Goal: Find specific fact: Find specific fact

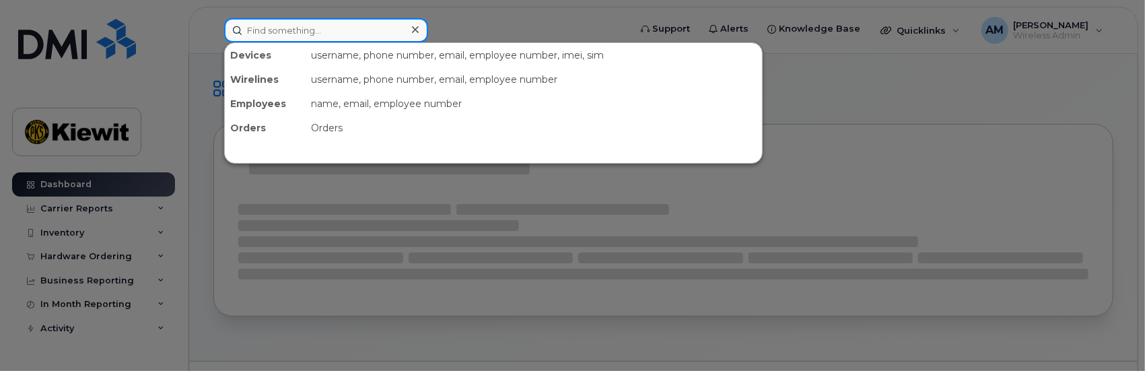
click at [310, 33] on input at bounding box center [326, 30] width 204 height 24
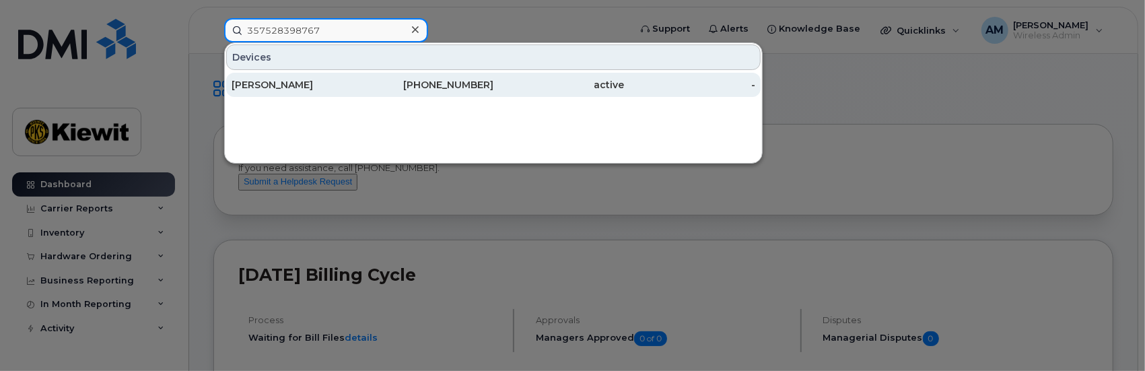
type input "357528398767"
click at [271, 83] on div "[PERSON_NAME]" at bounding box center [297, 84] width 131 height 13
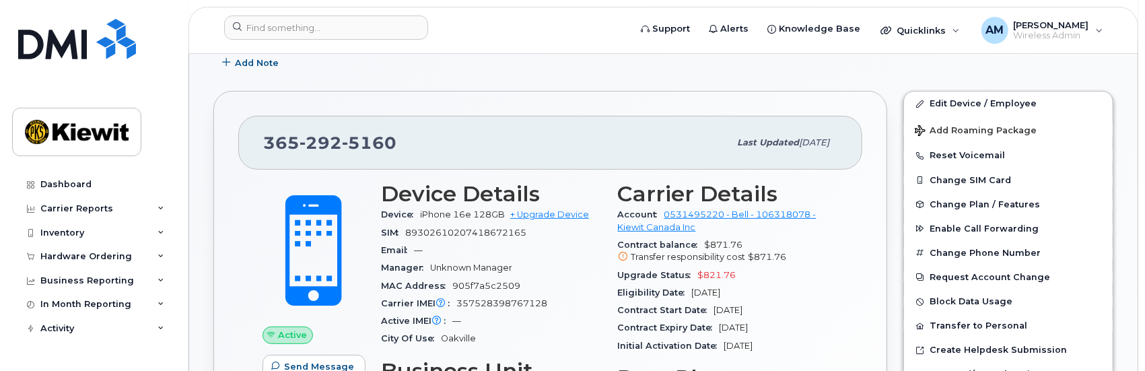
scroll to position [202, 0]
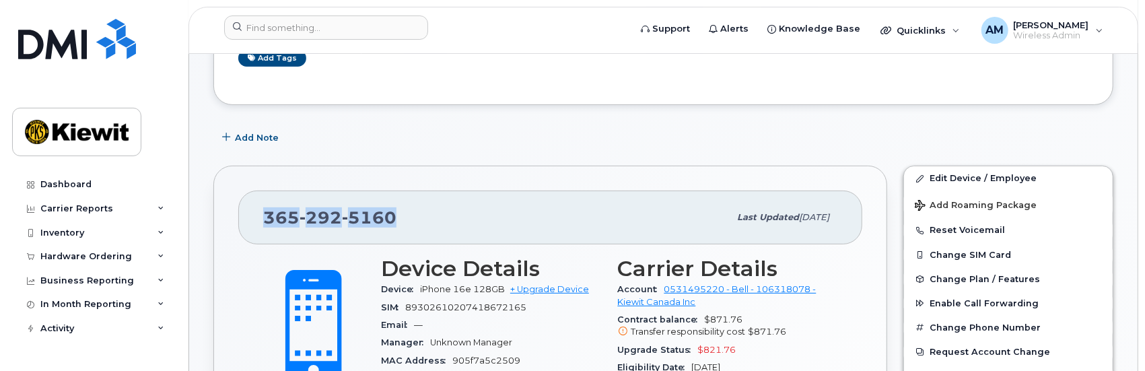
drag, startPoint x: 353, startPoint y: 214, endPoint x: 248, endPoint y: 205, distance: 105.4
click at [248, 209] on div "365 292 5160 Last updated Sep 09, 2025" at bounding box center [550, 217] width 624 height 54
copy span "365 292 5160"
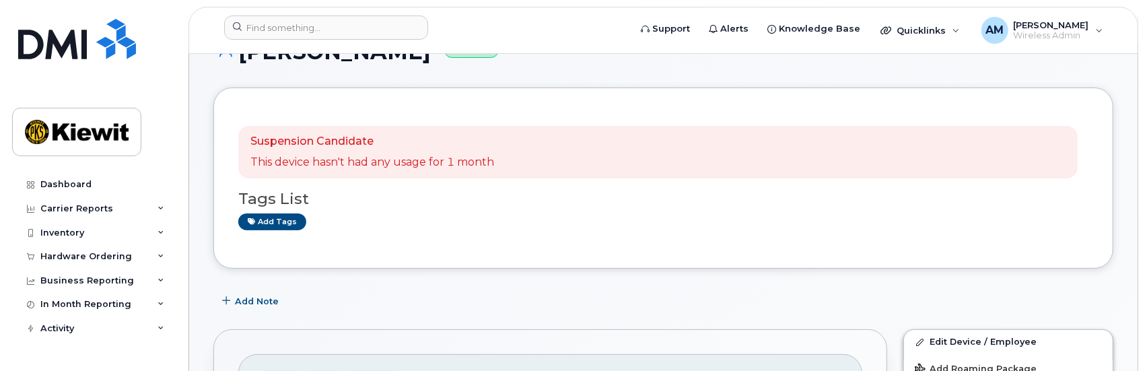
scroll to position [0, 0]
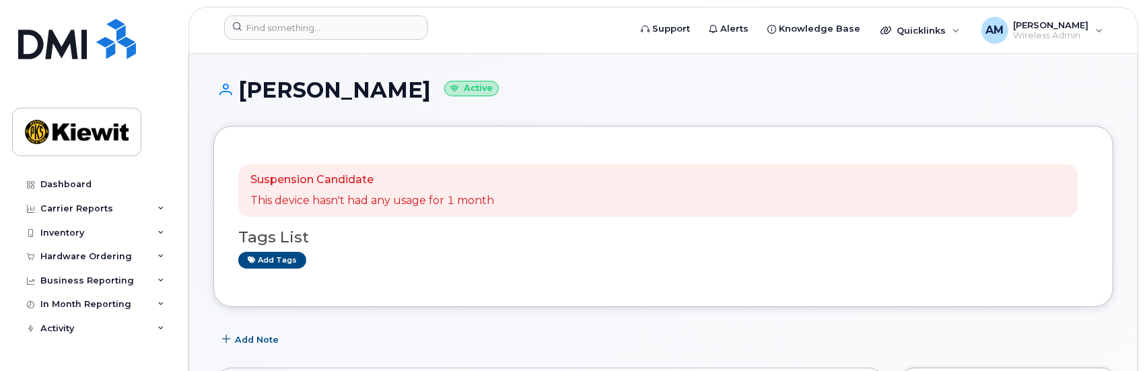
click at [372, 90] on h1 "Eric Roussin Active" at bounding box center [663, 90] width 900 height 24
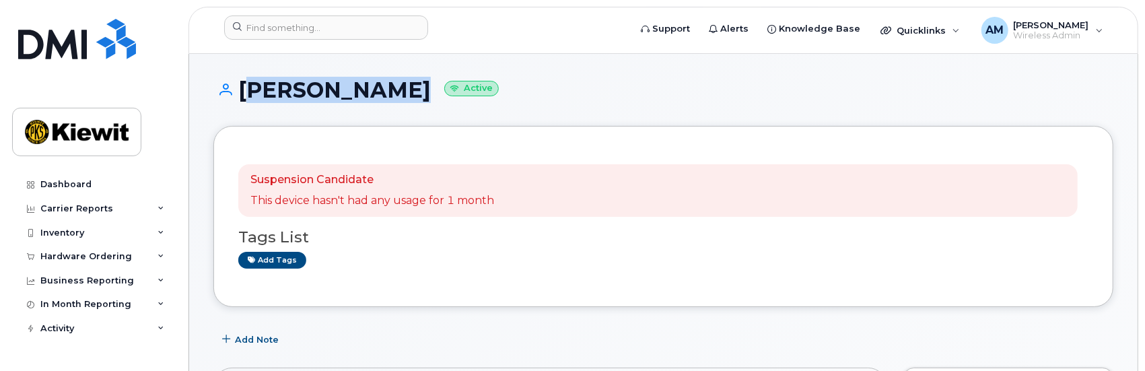
drag, startPoint x: 375, startPoint y: 90, endPoint x: 243, endPoint y: 90, distance: 131.9
click at [243, 90] on h1 "Eric Roussin Active" at bounding box center [663, 90] width 900 height 24
copy h1 "[PERSON_NAME]"
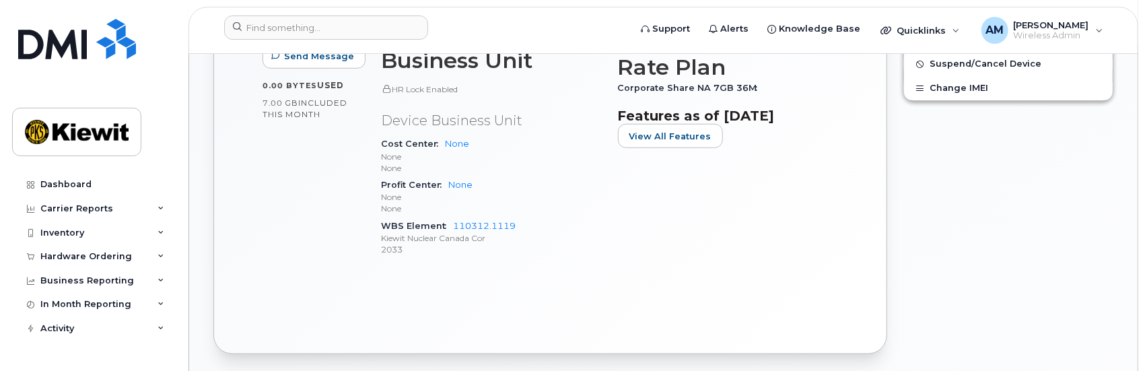
scroll to position [740, 0]
